Goal: Check status: Check status

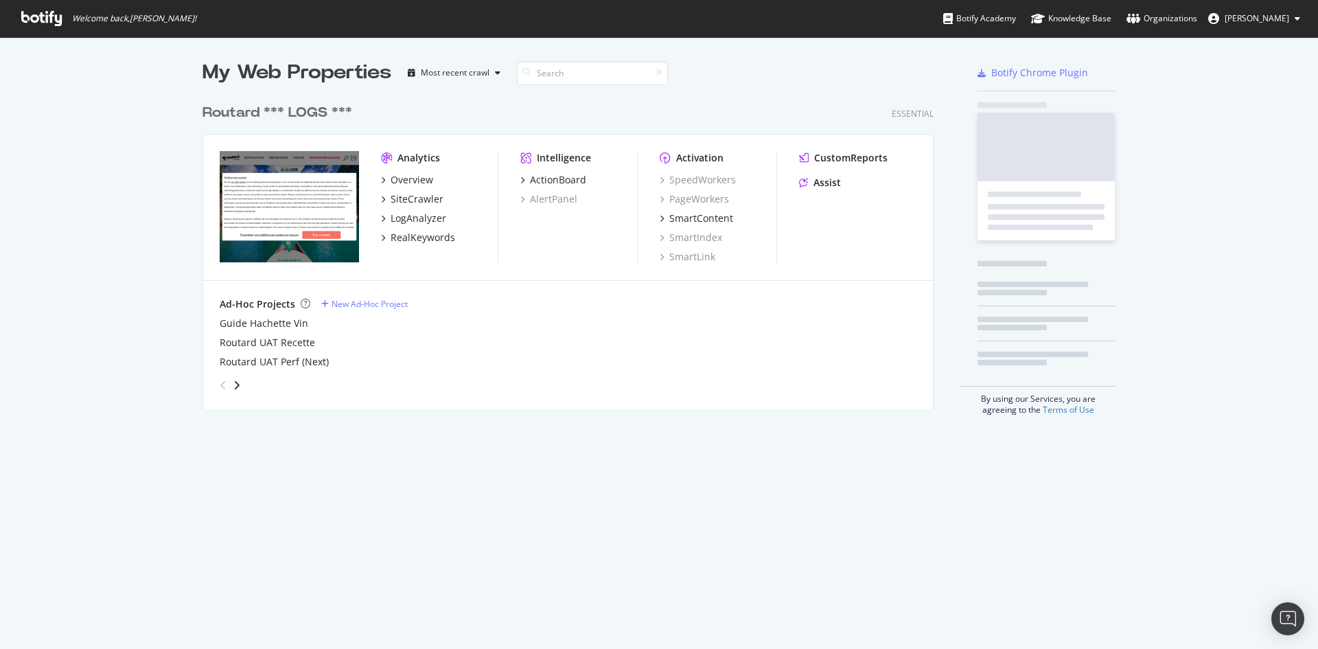
scroll to position [638, 1297]
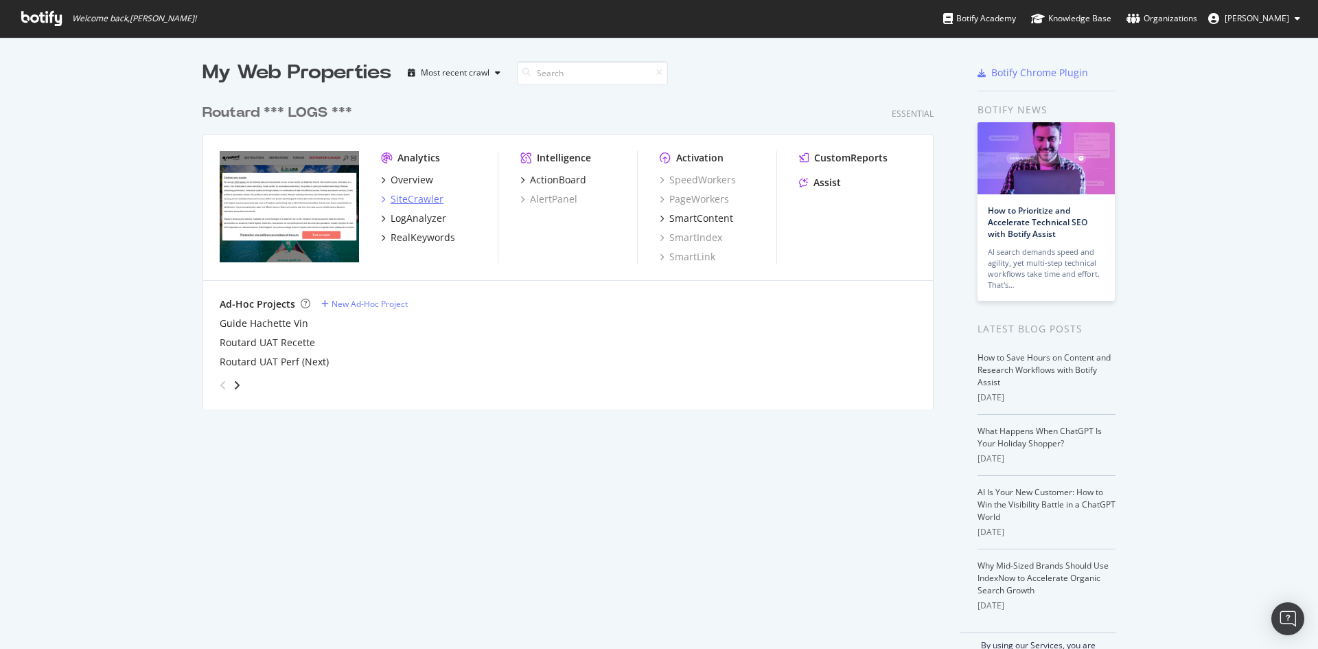
click at [404, 200] on div "SiteCrawler" at bounding box center [416, 199] width 53 height 14
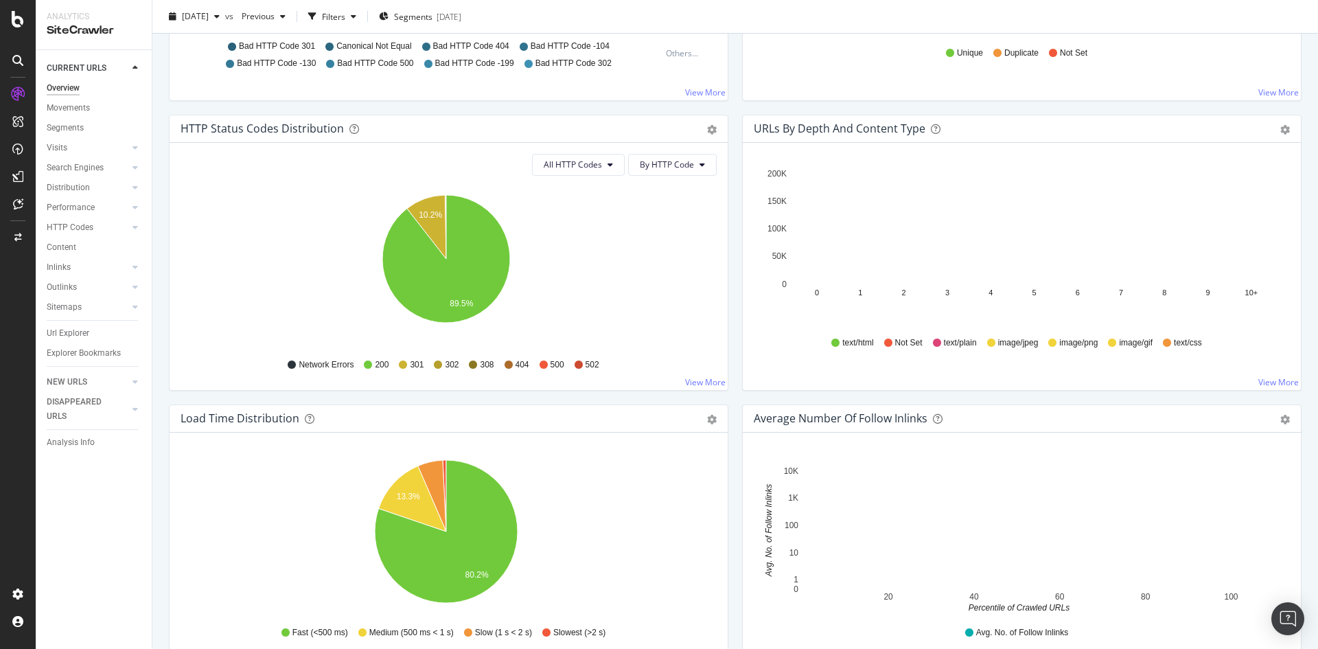
scroll to position [686, 0]
